Goal: Information Seeking & Learning: Learn about a topic

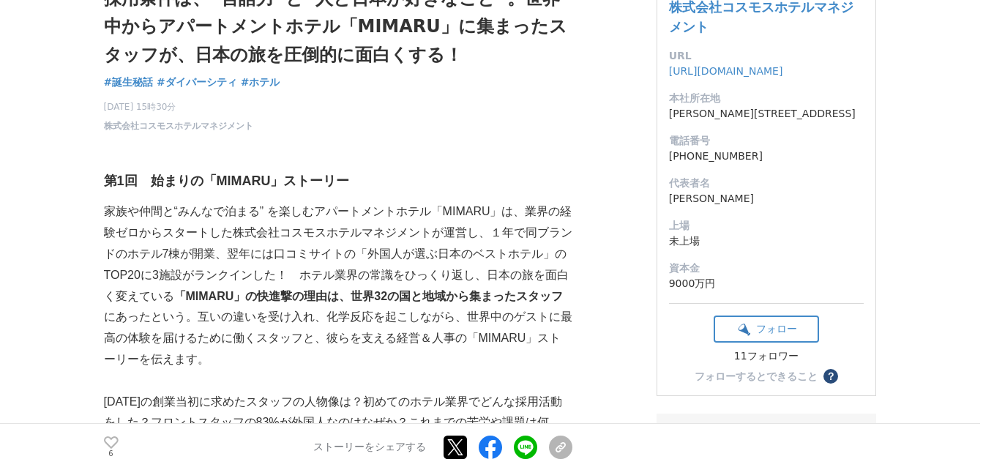
scroll to position [146, 0]
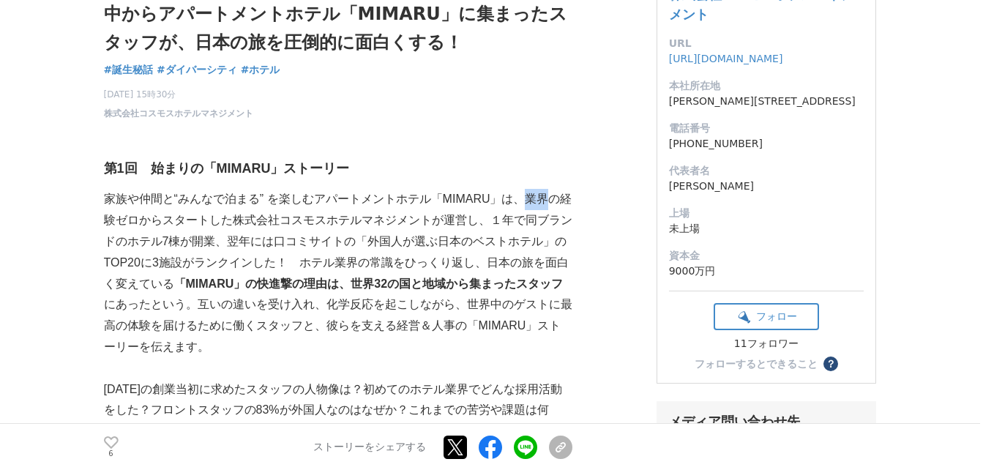
drag, startPoint x: 528, startPoint y: 198, endPoint x: 554, endPoint y: 204, distance: 26.9
click at [554, 204] on p "家族や仲間と“みんなで泊まる” を楽しむアパートメントホテル「MIMARU」は、業界の経験ゼロからスタートした株式会社コスモスホテルマネジメントが運営し、１年…" at bounding box center [338, 273] width 469 height 168
copy p "業界"
drag, startPoint x: 245, startPoint y: 219, endPoint x: 266, endPoint y: 217, distance: 21.3
click at [266, 217] on p "家族や仲間と“みんなで泊まる” を楽しむアパートメントホテル「MIMARU」は、業界の経験ゼロからスタートした株式会社コスモスホテルマネジメントが運営し、１年…" at bounding box center [338, 273] width 469 height 168
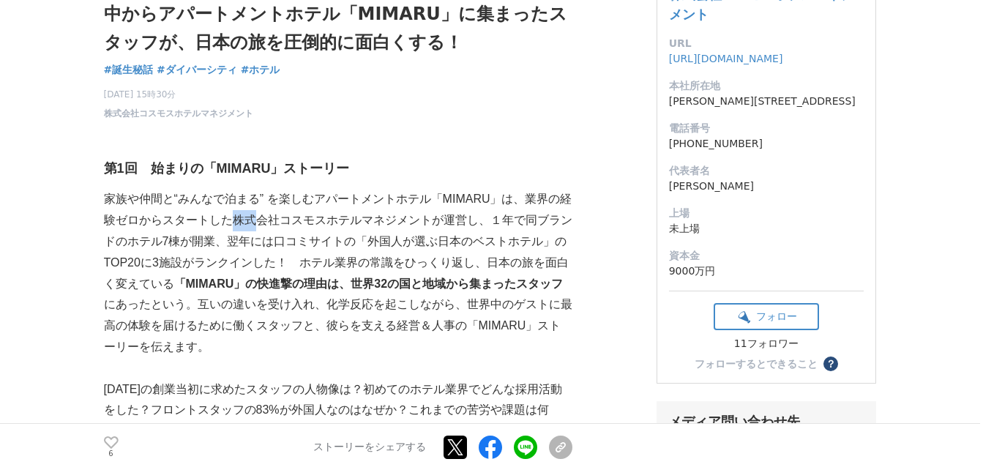
copy p "株式"
click at [356, 253] on p "家族や仲間と“みんなで泊まる” を楽しむアパートメントホテル「MIMARU」は、業界の経験ゼロからスタートした株式会社コスモスホテルマネジメントが運営し、１年…" at bounding box center [338, 273] width 469 height 168
drag, startPoint x: 455, startPoint y: 221, endPoint x: 474, endPoint y: 221, distance: 19.0
click at [474, 221] on p "家族や仲間と“みんなで泊まる” を楽しむアパートメントホテル「MIMARU」は、業界の経験ゼロからスタートした株式会社コスモスホテルマネジメントが運営し、１年…" at bounding box center [338, 273] width 469 height 168
copy p "運営"
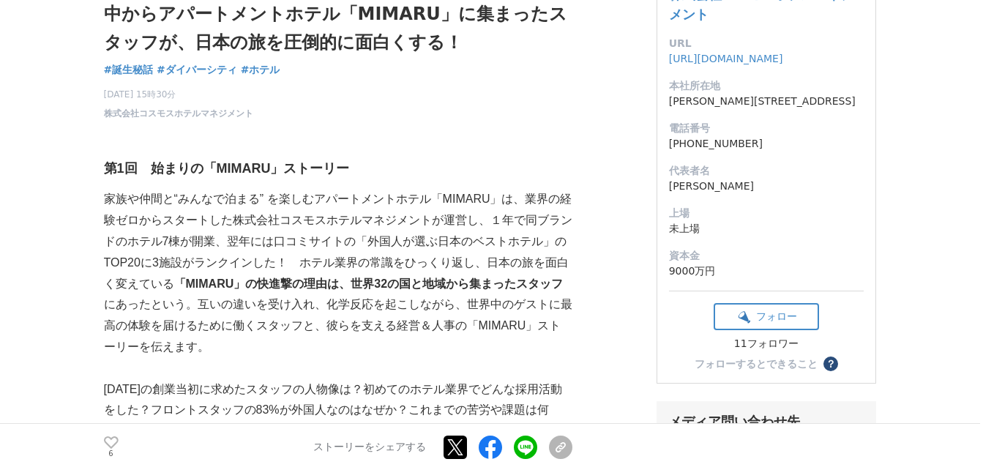
click at [549, 232] on p "家族や仲間と“みんなで泊まる” を楽しむアパートメントホテル「MIMARU」は、業界の経験ゼロからスタートした株式会社コスモスホテルマネジメントが運営し、１年…" at bounding box center [338, 273] width 469 height 168
click at [537, 223] on p "家族や仲間と“みんなで泊まる” を楽しむアパートメントホテル「MIMARU」は、業界の経験ゼロからスタートした株式会社コスモスホテルマネジメントが運営し、１年…" at bounding box center [338, 273] width 469 height 168
drag, startPoint x: 181, startPoint y: 240, endPoint x: 193, endPoint y: 244, distance: 12.3
click at [193, 244] on p "家族や仲間と“みんなで泊まる” を楽しむアパートメントホテル「MIMARU」は、業界の経験ゼロからスタートした株式会社コスモスホテルマネジメントが運営し、１年…" at bounding box center [338, 273] width 469 height 168
copy p "棟"
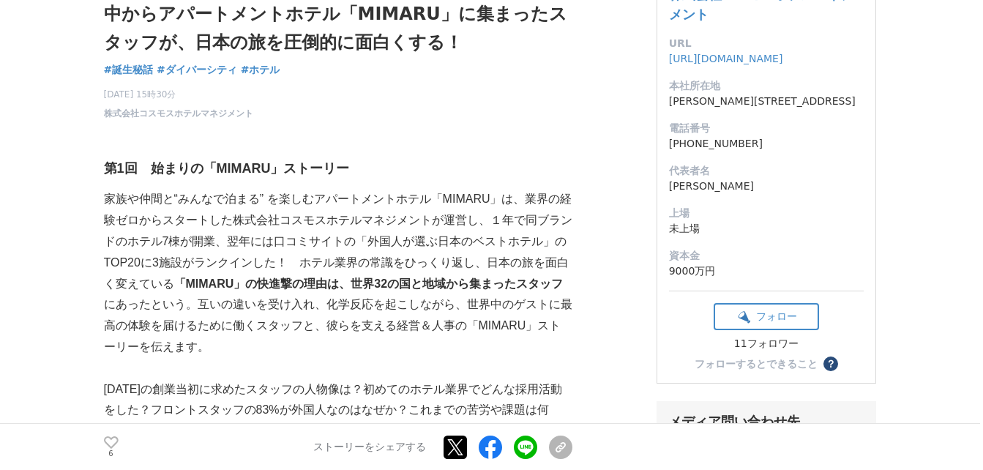
click at [343, 290] on strong "「MIMARU」の快進撃の理由は、世界32の国と地域から集まったスタッフ" at bounding box center [369, 284] width 390 height 12
drag, startPoint x: 171, startPoint y: 261, endPoint x: 192, endPoint y: 264, distance: 20.6
click at [192, 264] on p "家族や仲間と“みんなで泊まる” を楽しむアパートメントホテル「MIMARU」は、業界の経験ゼロからスタートした株式会社コスモスホテルマネジメントが運営し、１年…" at bounding box center [338, 273] width 469 height 168
copy p "施設"
drag, startPoint x: 206, startPoint y: 265, endPoint x: 269, endPoint y: 262, distance: 62.3
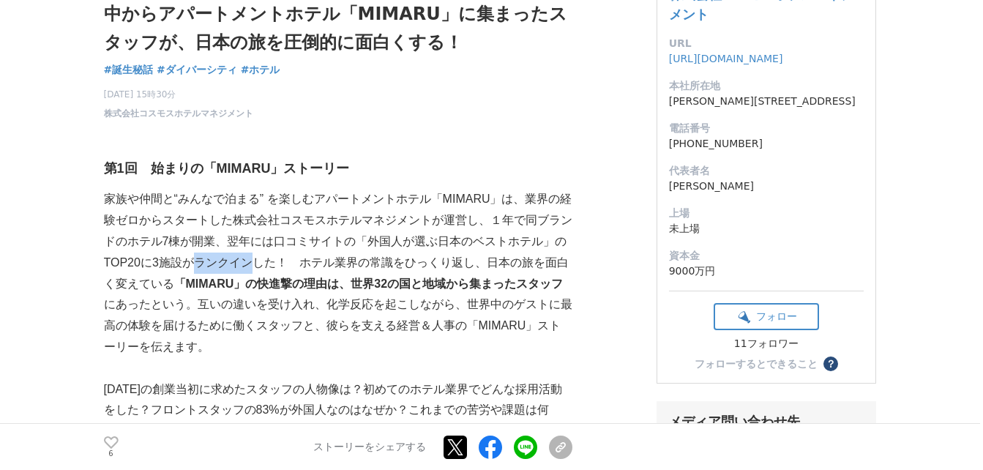
click at [269, 262] on p "家族や仲間と“みんなで泊まる” を楽しむアパートメントホテル「MIMARU」は、業界の経験ゼロからスタートした株式会社コスモスホテルマネジメントが運営し、１年…" at bounding box center [338, 273] width 469 height 168
copy p "ランクイン"
click at [437, 329] on p "家族や仲間と“みんなで泊まる” を楽しむアパートメントホテル「MIMARU」は、業界の経験ゼロからスタートした株式会社コスモスホテルマネジメントが運営し、１年…" at bounding box center [338, 273] width 469 height 168
drag, startPoint x: 381, startPoint y: 258, endPoint x: 404, endPoint y: 267, distance: 24.1
click at [404, 267] on p "家族や仲間と“みんなで泊まる” を楽しむアパートメントホテル「MIMARU」は、業界の経験ゼロからスタートした株式会社コスモスホテルマネジメントが運営し、１年…" at bounding box center [338, 273] width 469 height 168
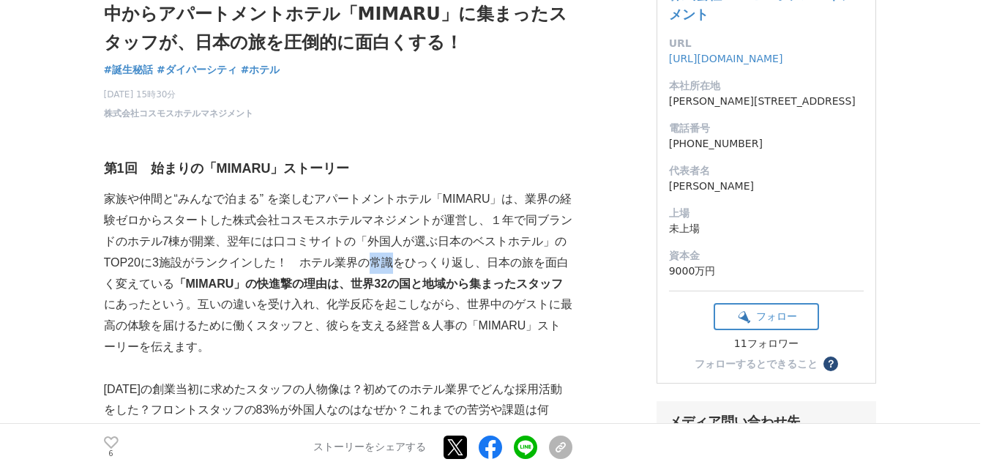
copy p "常識"
drag, startPoint x: 535, startPoint y: 260, endPoint x: 546, endPoint y: 265, distance: 12.8
click at [546, 265] on p "家族や仲間と“みんなで泊まる” を楽しむアパートメントホテル「MIMARU」は、業界の経験ゼロからスタートした株式会社コスモスホテルマネジメントが運営し、１年…" at bounding box center [338, 273] width 469 height 168
drag, startPoint x: 546, startPoint y: 265, endPoint x: 520, endPoint y: 310, distance: 51.9
click at [520, 310] on p "家族や仲間と“みんなで泊まる” を楽しむアパートメントホテル「MIMARU」は、業界の経験ゼロからスタートした株式会社コスモスホテルマネジメントが運営し、１年…" at bounding box center [338, 273] width 469 height 168
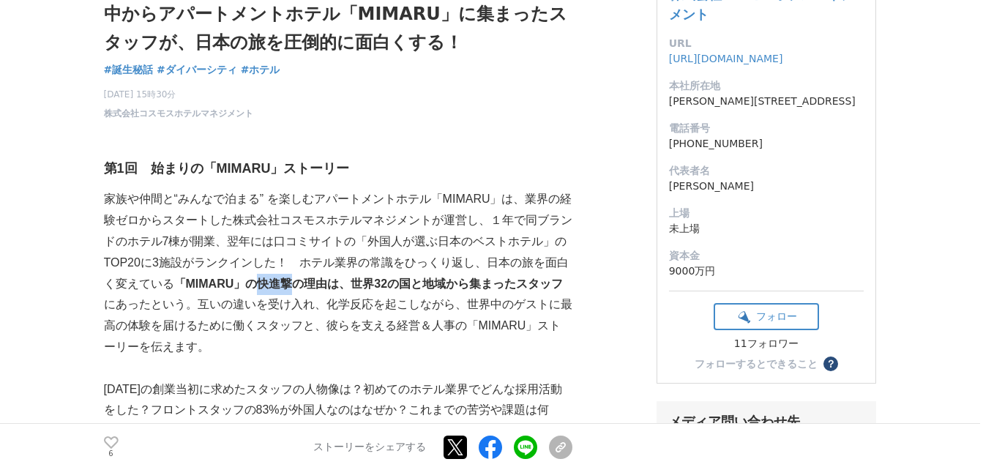
drag, startPoint x: 267, startPoint y: 283, endPoint x: 305, endPoint y: 288, distance: 39.2
click at [305, 288] on strong "「MIMARU」の快進撃の理由は、世界32の国と地域から集まったスタッフ" at bounding box center [369, 284] width 390 height 12
copy strong "快進撃"
drag, startPoint x: 535, startPoint y: 261, endPoint x: 542, endPoint y: 263, distance: 7.5
click at [542, 263] on p "家族や仲間と“みんなで泊まる” を楽しむアパートメントホテル「MIMARU」は、業界の経験ゼロからスタートした株式会社コスモスホテルマネジメントが運営し、１年…" at bounding box center [338, 273] width 469 height 168
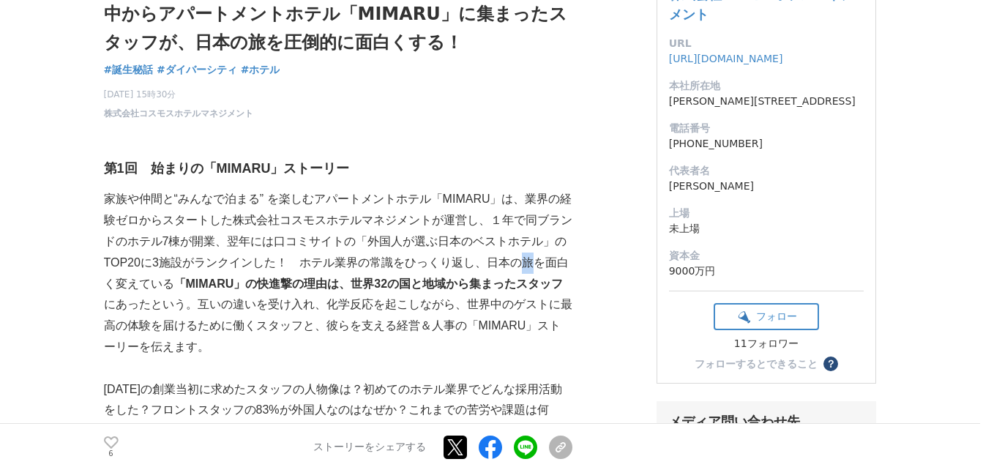
copy p "旅"
click at [526, 307] on p "家族や仲間と“みんなで泊まる” を楽しむアパートメントホテル「MIMARU」は、業界の経験ゼロからスタートした株式会社コスモスホテルマネジメントが運営し、１年…" at bounding box center [338, 273] width 469 height 168
drag, startPoint x: 268, startPoint y: 284, endPoint x: 300, endPoint y: 286, distance: 32.3
click at [300, 286] on strong "「MIMARU」の快進撃の理由は、世界32の国と地域から集まったスタッフ" at bounding box center [369, 284] width 390 height 12
copy strong "快進撃"
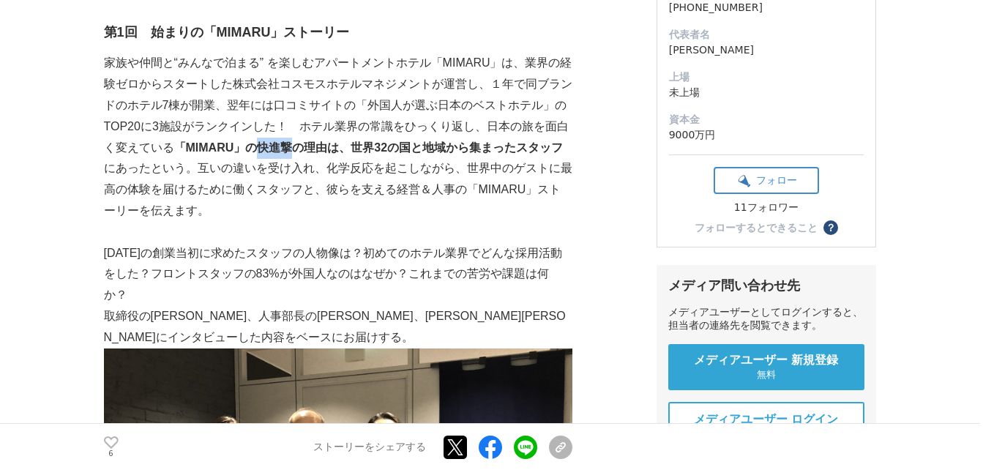
scroll to position [293, 0]
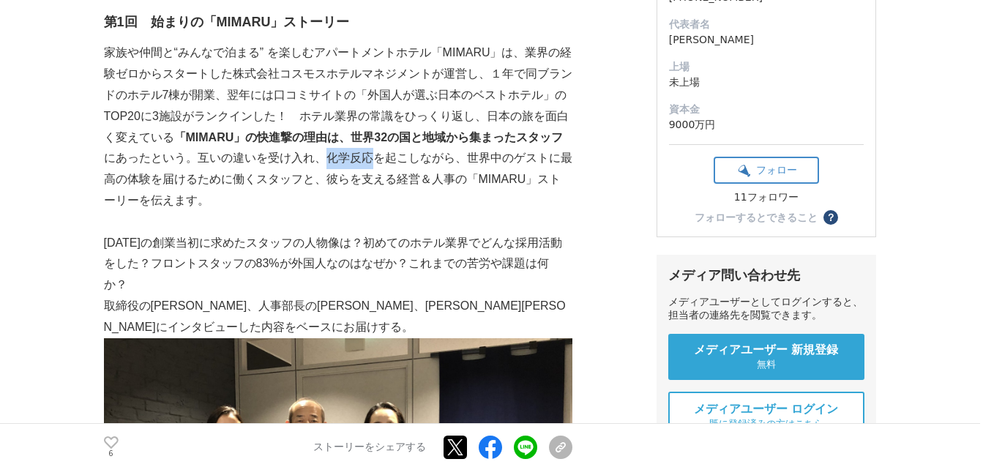
drag, startPoint x: 338, startPoint y: 161, endPoint x: 380, endPoint y: 161, distance: 41.7
click at [380, 161] on p "家族や仲間と“みんなで泊まる” を楽しむアパートメントホテル「MIMARU」は、業界の経験ゼロからスタートした株式会社コスモスホテルマネジメントが運営し、１年…" at bounding box center [338, 126] width 469 height 168
click at [157, 193] on p "家族や仲間と“みんなで泊まる” を楽しむアパートメントホテル「MIMARU」は、業界の経験ゼロからスタートした株式会社コスモスホテルマネジメントが運営し、１年…" at bounding box center [338, 126] width 469 height 168
drag, startPoint x: 174, startPoint y: 176, endPoint x: 209, endPoint y: 184, distance: 35.2
click at [209, 184] on p "家族や仲間と“みんなで泊まる” を楽しむアパートメントホテル「MIMARU」は、業界の経験ゼロからスタートした株式会社コスモスホテルマネジメントが運営し、１年…" at bounding box center [338, 126] width 469 height 168
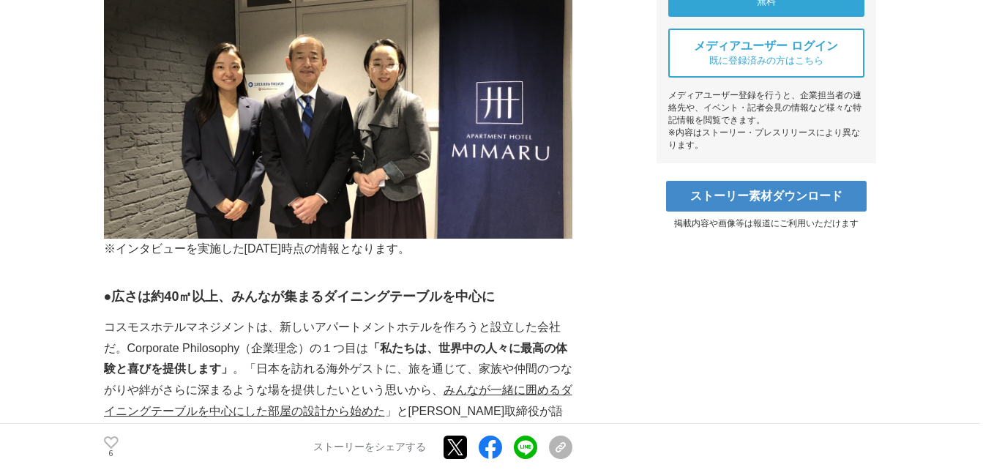
scroll to position [439, 0]
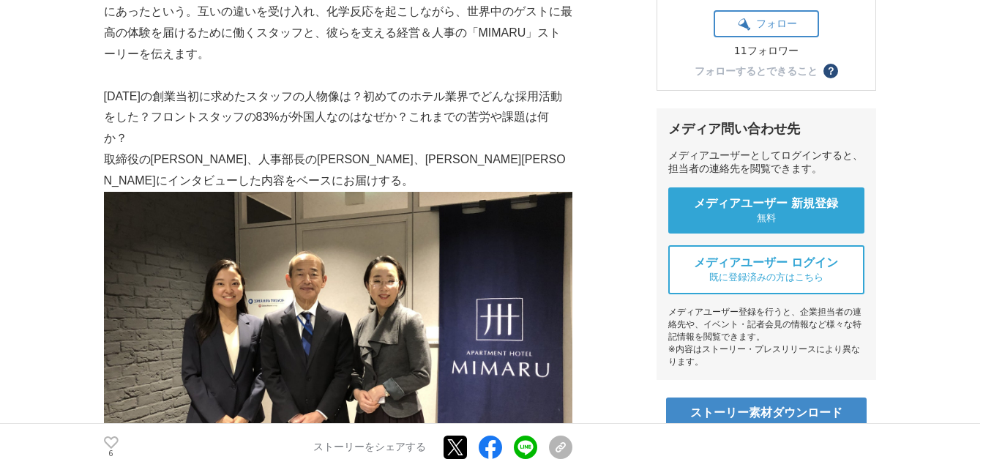
click at [298, 107] on p "[DATE]の創業当初に求めたスタッフの人物像は？初めてのホテル業界でどんな採用活動をした？フロントスタッフの83%が外国人なのはなぜか？これまでの苦労や課題…" at bounding box center [338, 117] width 469 height 63
drag, startPoint x: 152, startPoint y: 96, endPoint x: 198, endPoint y: 99, distance: 45.5
click at [198, 99] on p "[DATE]の創業当初に求めたスタッフの人物像は？初めてのホテル業界でどんな採用活動をした？フロントスタッフの83%が外国人なのはなぜか？これまでの苦労や課題…" at bounding box center [338, 117] width 469 height 63
click at [223, 107] on p "[DATE]の創業当初に求めたスタッフの人物像は？初めてのホテル業界でどんな採用活動をした？フロントスタッフの83%が外国人なのはなぜか？これまでの苦労や課題…" at bounding box center [338, 117] width 469 height 63
drag, startPoint x: 212, startPoint y: 94, endPoint x: 247, endPoint y: 103, distance: 36.2
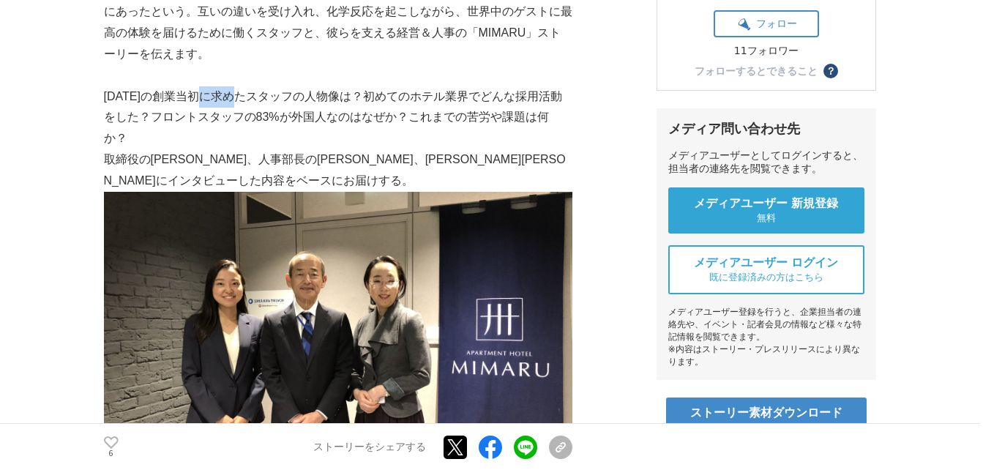
click at [247, 103] on p "[DATE]の創業当初に求めたスタッフの人物像は？初めてのホテル業界でどんな採用活動をした？フロントスタッフの83%が外国人なのはなぜか？これまでの苦労や課題…" at bounding box center [338, 117] width 469 height 63
drag, startPoint x: 308, startPoint y: 94, endPoint x: 341, endPoint y: 100, distance: 34.2
click at [341, 100] on p "[DATE]の創業当初に求めたスタッフの人物像は？初めてのホテル業界でどんな採用活動をした？フロントスタッフの83%が外国人なのはなぜか？これまでの苦労や課題…" at bounding box center [338, 117] width 469 height 63
click at [521, 105] on p "[DATE]の創業当初に求めたスタッフの人物像は？初めてのホテル業界でどんな採用活動をした？フロントスタッフの83%が外国人なのはなぜか？これまでの苦労や課題…" at bounding box center [338, 117] width 469 height 63
drag, startPoint x: 514, startPoint y: 94, endPoint x: 565, endPoint y: 98, distance: 50.7
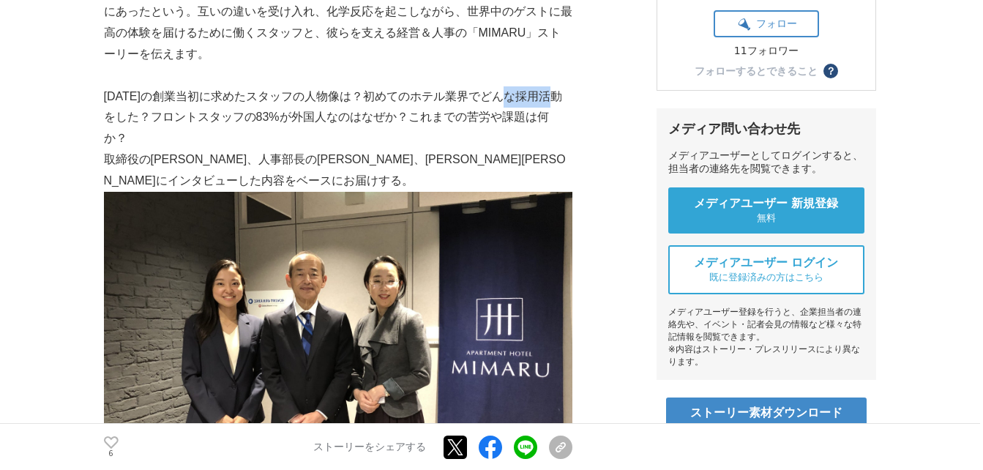
click at [565, 98] on p "[DATE]の創業当初に求めたスタッフの人物像は？初めてのホテル業界でどんな採用活動をした？フロントスタッフの83%が外国人なのはなぜか？これまでの苦労や課題…" at bounding box center [338, 117] width 469 height 63
click at [465, 123] on p "[DATE]の創業当初に求めたスタッフの人物像は？初めてのホテル業界でどんな採用活動をした？フロントスタッフの83%が外国人なのはなぜか？これまでの苦労や課題…" at bounding box center [338, 117] width 469 height 63
drag, startPoint x: 467, startPoint y: 117, endPoint x: 496, endPoint y: 124, distance: 30.0
click at [496, 124] on p "[DATE]の創業当初に求めたスタッフの人物像は？初めてのホテル業界でどんな採用活動をした？フロントスタッフの83%が外国人なのはなぜか？これまでの苦労や課題…" at bounding box center [338, 117] width 469 height 63
click at [488, 133] on p "[DATE]の創業当初に求めたスタッフの人物像は？初めてのホテル業界でどんな採用活動をした？フロントスタッフの83%が外国人なのはなぜか？これまでの苦労や課題…" at bounding box center [338, 117] width 469 height 63
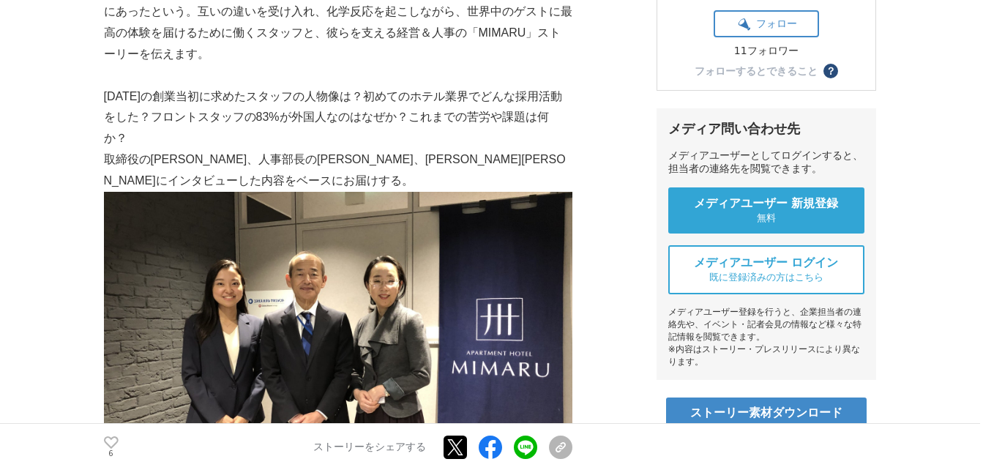
drag, startPoint x: 504, startPoint y: 116, endPoint x: 524, endPoint y: 120, distance: 20.1
click at [524, 120] on p "[DATE]の創業当初に求めたスタッフの人物像は？初めてのホテル業界でどんな採用活動をした？フロントスタッフの83%が外国人なのはなぜか？これまでの苦労や課題…" at bounding box center [338, 117] width 469 height 63
